Goal: Transaction & Acquisition: Download file/media

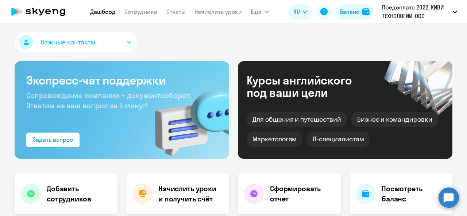
select select "30"
click at [132, 11] on link "Сотрудники" at bounding box center [140, 11] width 33 height 7
select select "30"
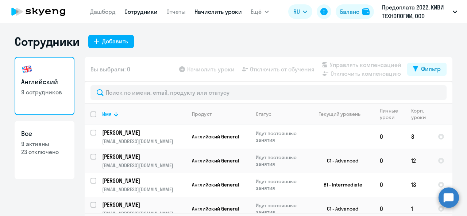
click at [212, 10] on link "Начислить уроки" at bounding box center [217, 11] width 47 height 7
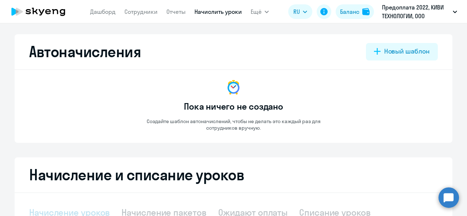
select select "10"
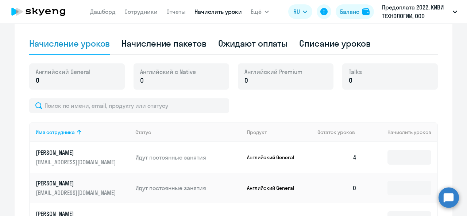
scroll to position [219, 0]
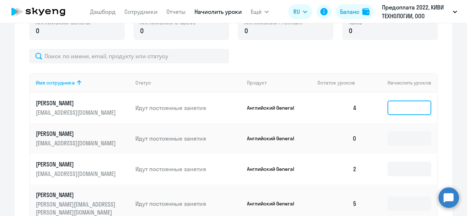
click at [396, 108] on input at bounding box center [409, 108] width 44 height 15
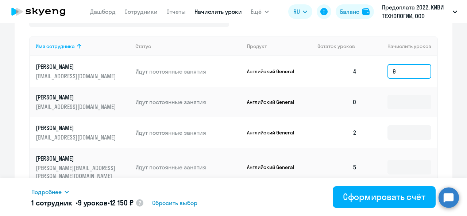
scroll to position [292, 0]
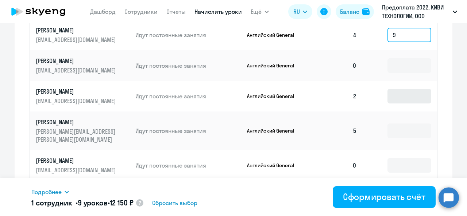
type input "9"
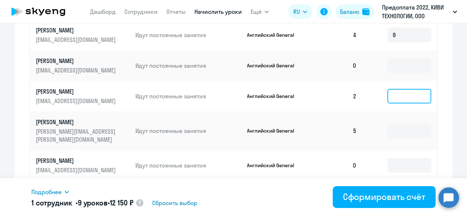
click at [395, 98] on input at bounding box center [409, 96] width 44 height 15
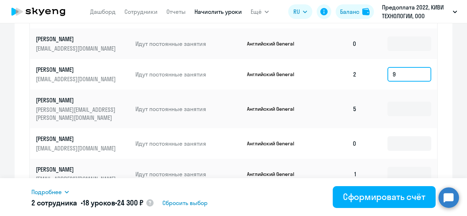
scroll to position [328, 0]
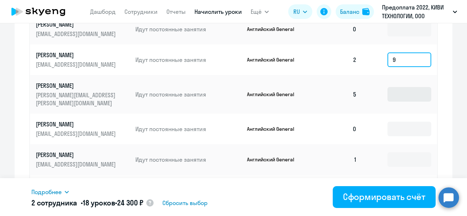
type input "9"
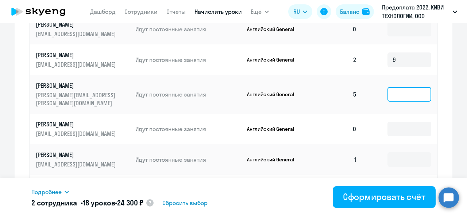
click at [394, 96] on input at bounding box center [409, 94] width 44 height 15
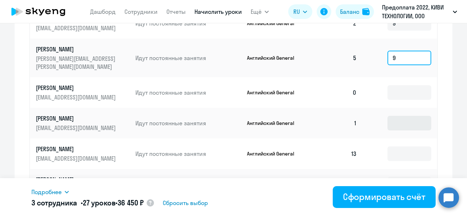
type input "9"
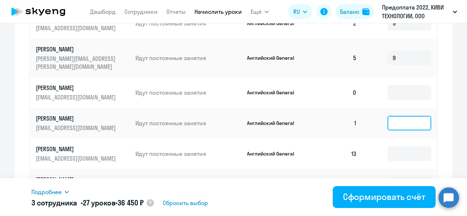
click at [401, 118] on input at bounding box center [409, 123] width 44 height 15
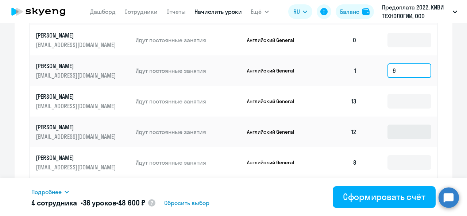
scroll to position [432, 0]
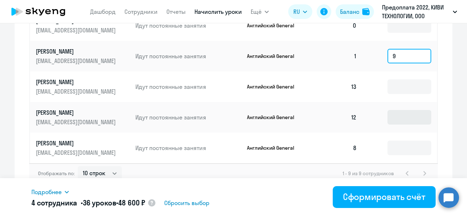
type input "9"
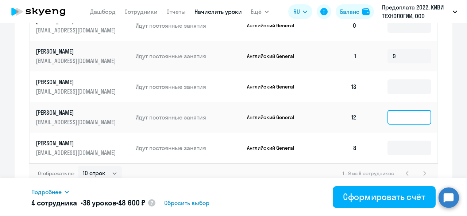
click at [404, 113] on input at bounding box center [409, 117] width 44 height 15
type input "9"
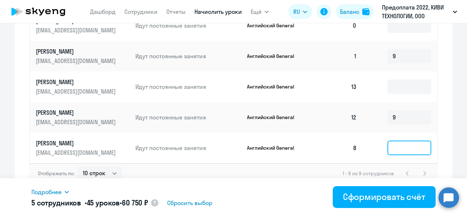
click at [407, 145] on input at bounding box center [409, 148] width 44 height 15
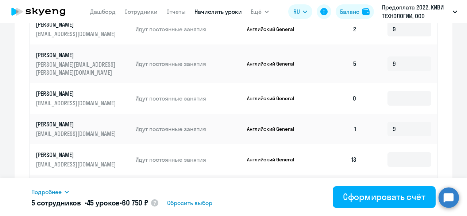
scroll to position [322, 0]
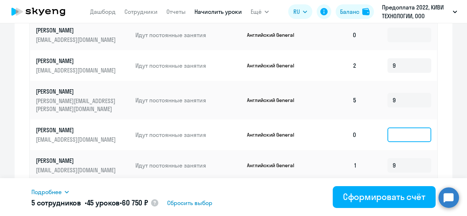
click at [401, 128] on input at bounding box center [409, 135] width 44 height 15
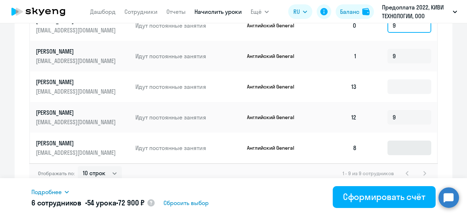
type input "9"
click at [393, 141] on input at bounding box center [409, 148] width 44 height 15
type input "4"
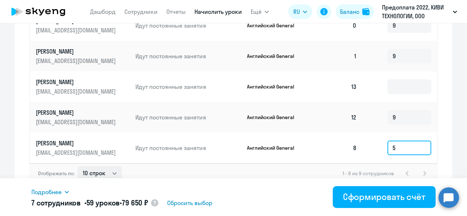
type input "5"
click at [109, 166] on select "10 строк 30 строк 50 строк" at bounding box center [100, 173] width 44 height 15
select select "30"
click at [78, 166] on select "10 строк 30 строк 50 строк" at bounding box center [100, 173] width 44 height 15
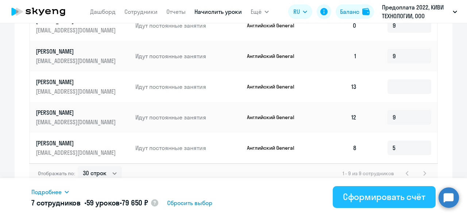
click at [392, 201] on div "Сформировать счёт" at bounding box center [384, 197] width 82 height 12
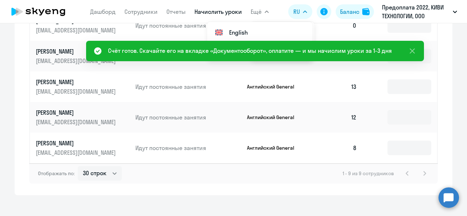
click at [252, 11] on span "Ещё" at bounding box center [255, 11] width 11 height 9
click at [409, 48] on icon at bounding box center [412, 51] width 9 height 9
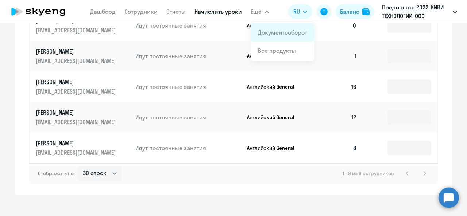
click at [266, 31] on link "Документооборот" at bounding box center [282, 32] width 49 height 7
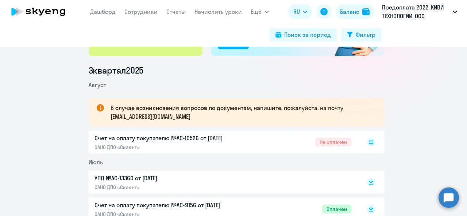
scroll to position [109, 0]
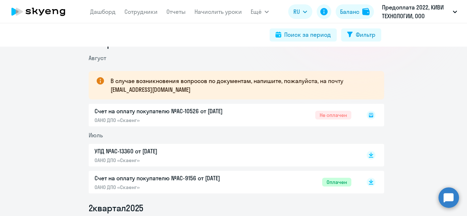
click at [369, 114] on icon at bounding box center [370, 115] width 9 height 9
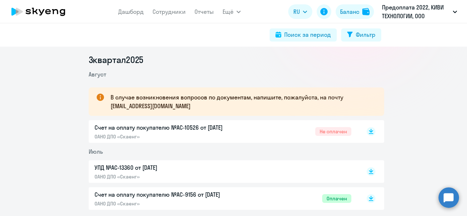
scroll to position [109, 0]
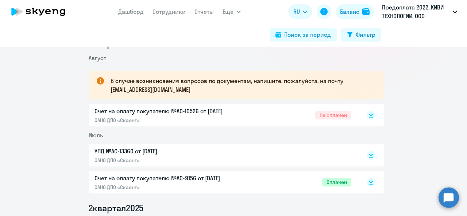
click at [363, 115] on div at bounding box center [363, 115] width 24 height 17
click at [367, 115] on rect at bounding box center [370, 115] width 9 height 9
